Goal: Transaction & Acquisition: Purchase product/service

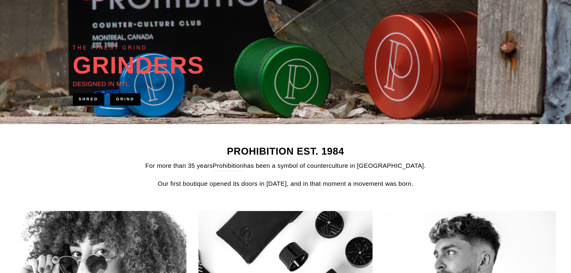
scroll to position [150, 0]
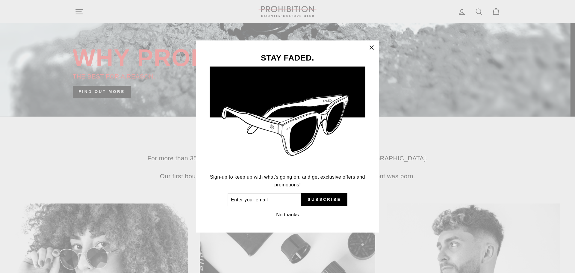
click at [285, 213] on button "No thanks" at bounding box center [288, 215] width 26 height 8
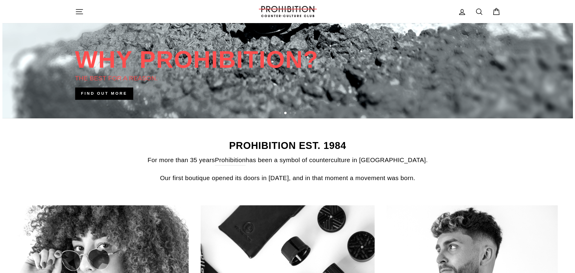
scroll to position [0, 0]
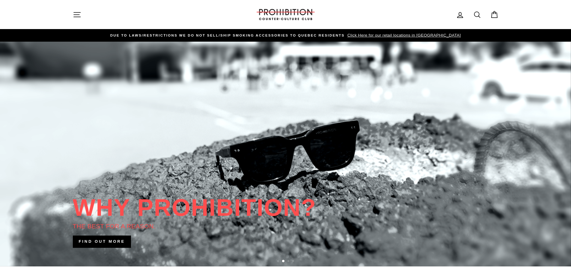
click at [74, 12] on icon "button" at bounding box center [77, 14] width 7 height 4
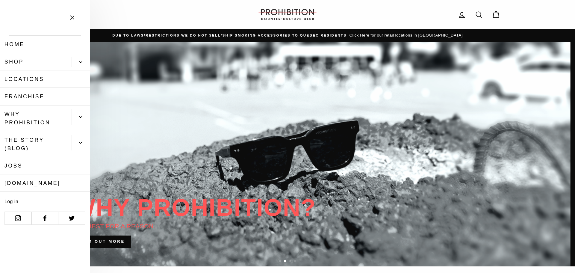
click at [90, 67] on div "Primary" at bounding box center [81, 61] width 18 height 17
click at [81, 65] on button "Primary" at bounding box center [81, 62] width 18 height 10
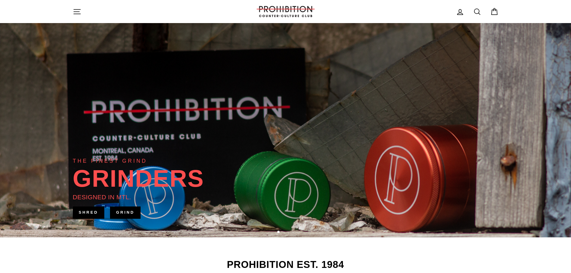
scroll to position [25, 0]
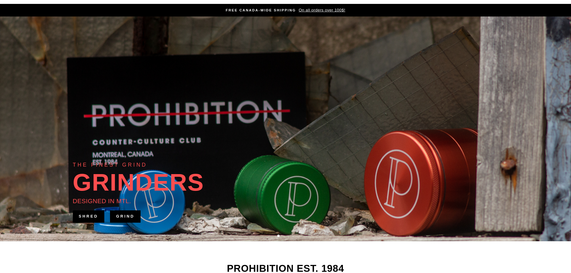
click at [128, 219] on link "GRIND" at bounding box center [125, 216] width 30 height 12
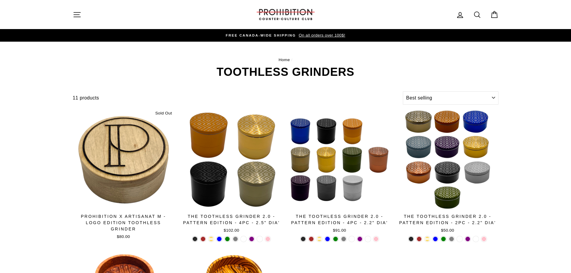
select select "best-selling"
